Goal: Information Seeking & Learning: Learn about a topic

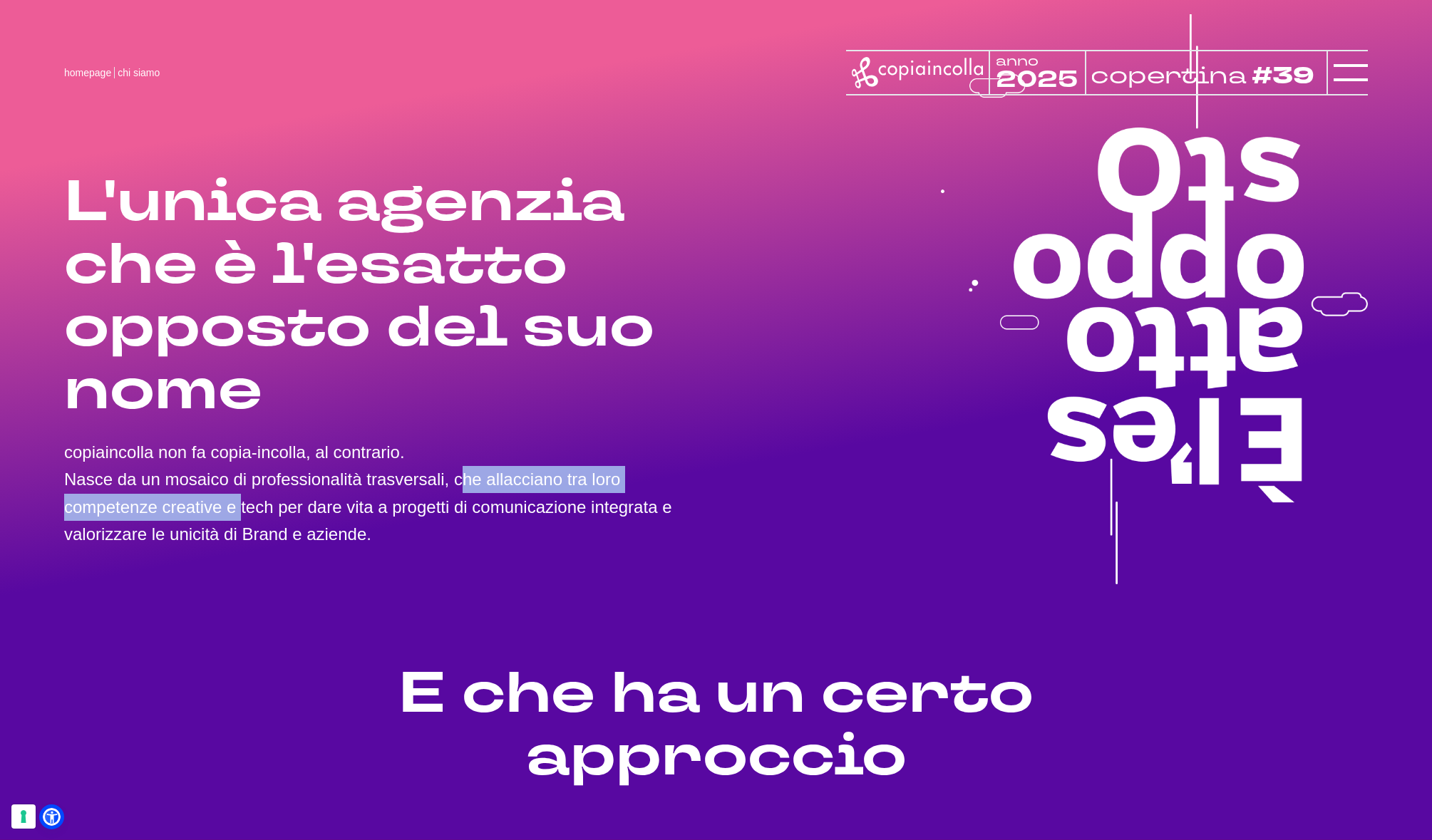
drag, startPoint x: 297, startPoint y: 482, endPoint x: 652, endPoint y: 480, distance: 355.0
click at [652, 480] on p "copiaincolla non fa copia-incolla, al contrario. Nasce da un mosaico di profess…" at bounding box center [390, 494] width 652 height 109
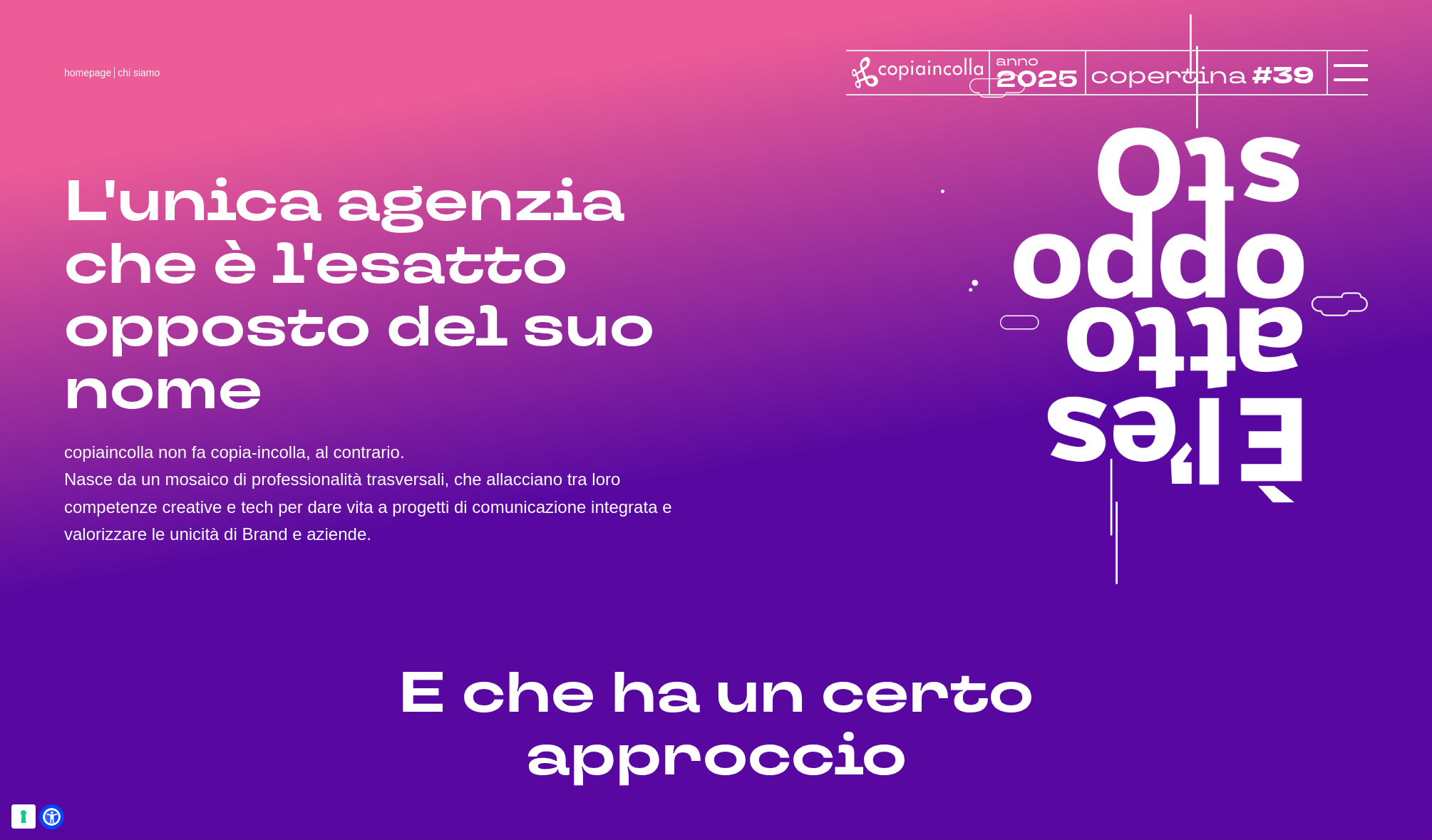
click at [551, 507] on p "copiaincolla non fa copia-incolla, al contrario. Nasce da un mosaico di profess…" at bounding box center [390, 494] width 652 height 109
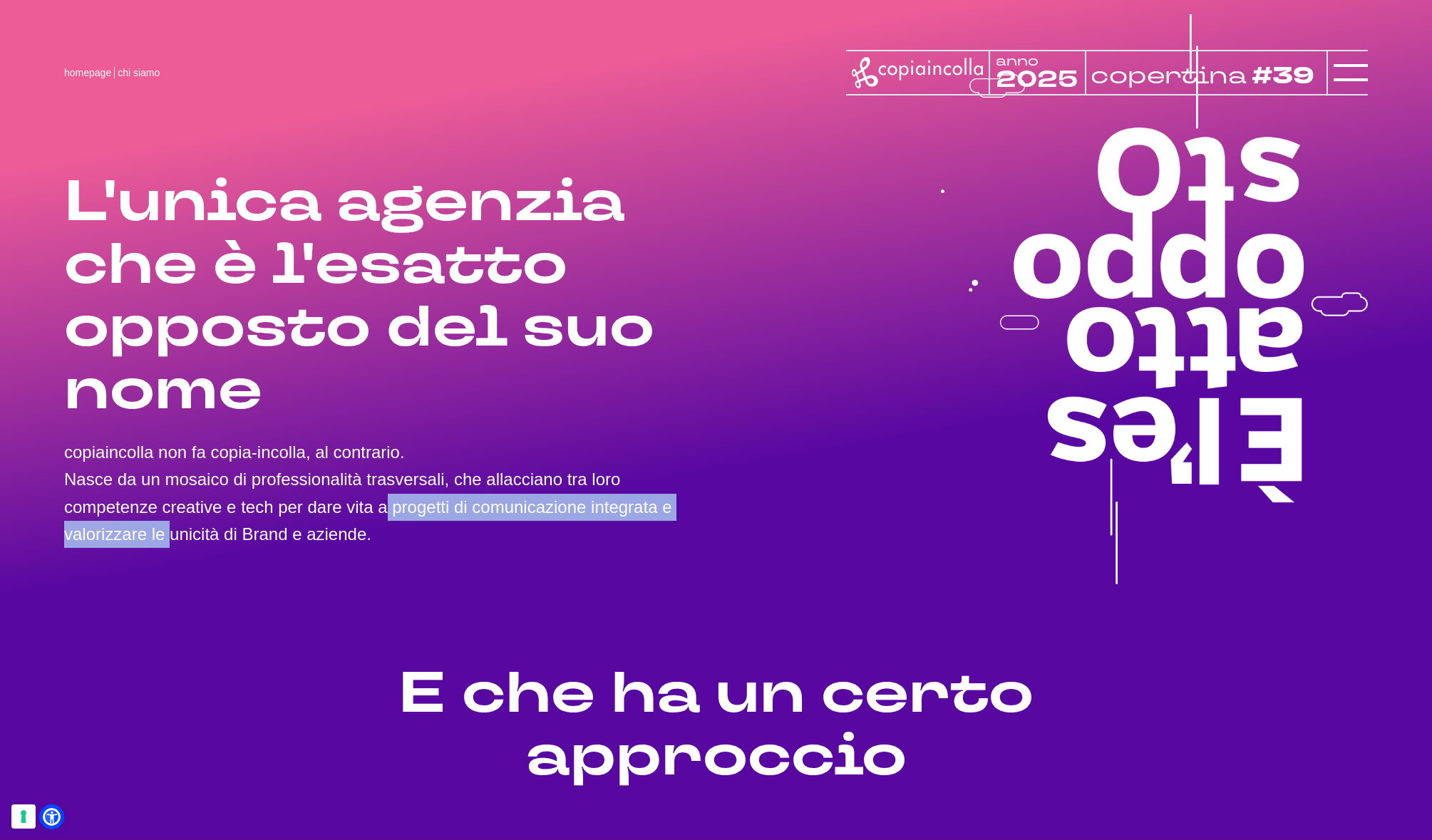
drag, startPoint x: 195, startPoint y: 511, endPoint x: 649, endPoint y: 508, distance: 454.0
click at [649, 508] on p "copiaincolla non fa copia-incolla, al contrario. Nasce da un mosaico di profess…" at bounding box center [390, 494] width 652 height 109
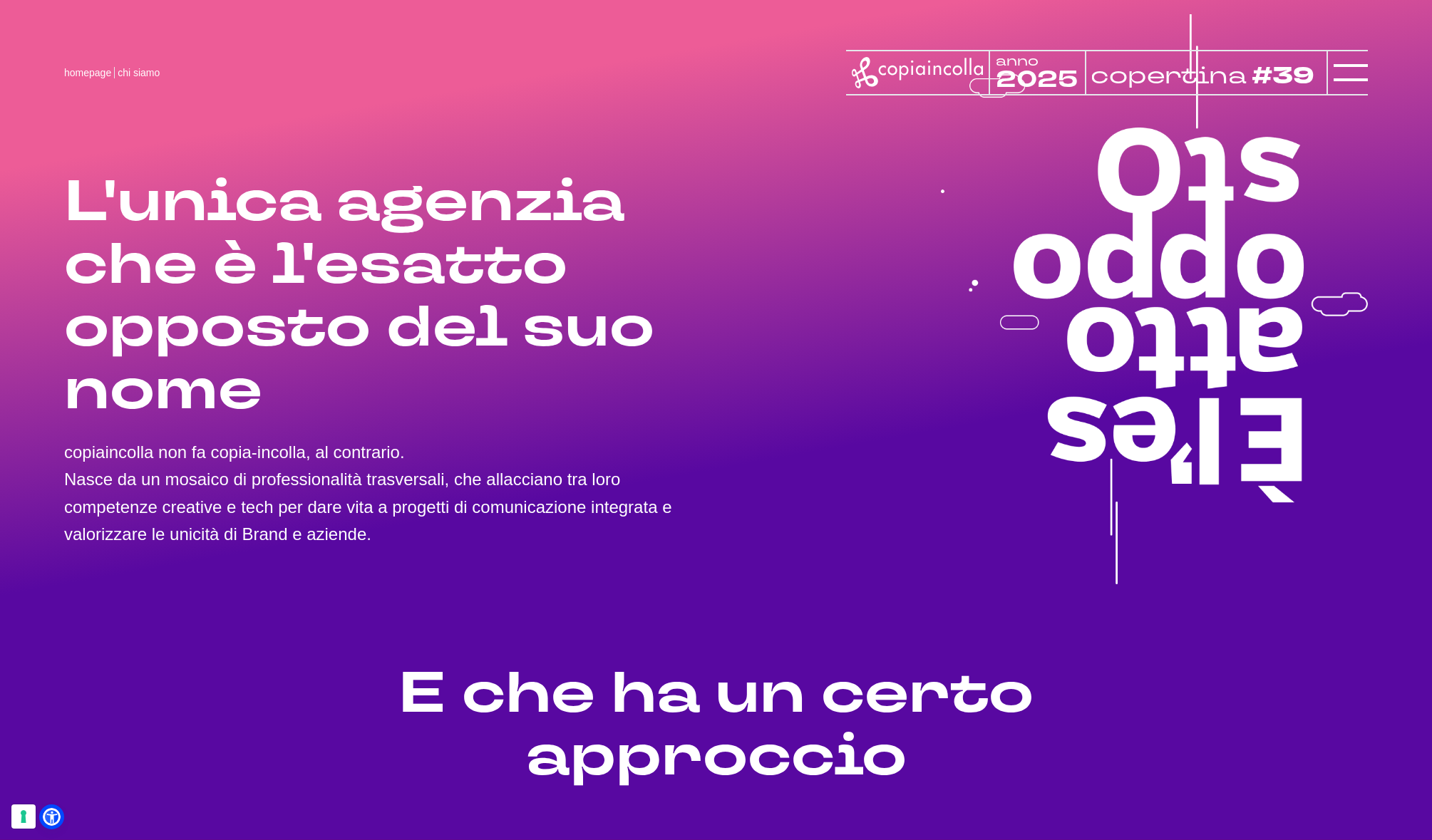
click at [427, 533] on p "copiaincolla non fa copia-incolla, al contrario. Nasce da un mosaico di profess…" at bounding box center [390, 494] width 652 height 109
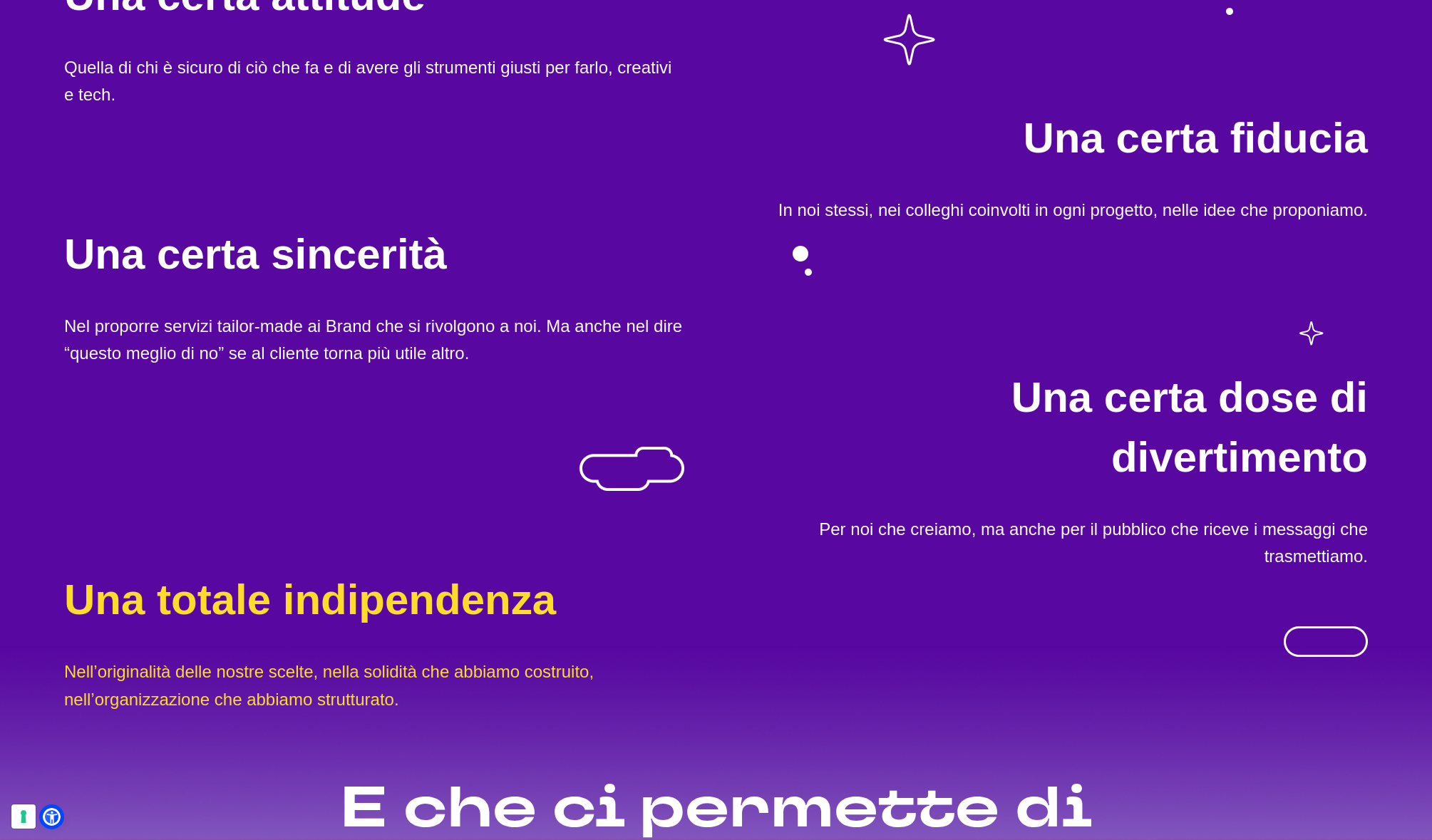
scroll to position [887, 0]
